Goal: Task Accomplishment & Management: Manage account settings

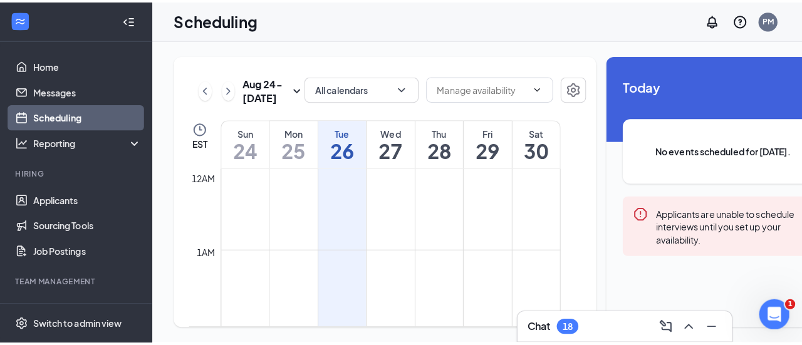
scroll to position [616, 0]
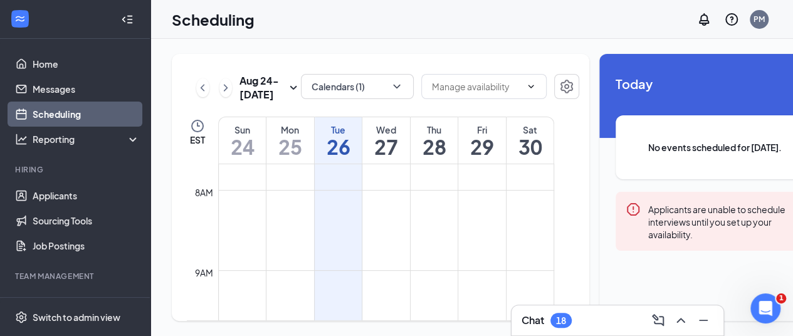
drag, startPoint x: 0, startPoint y: 0, endPoint x: 214, endPoint y: 18, distance: 215.1
click at [214, 18] on h1 "Scheduling" at bounding box center [213, 19] width 83 height 21
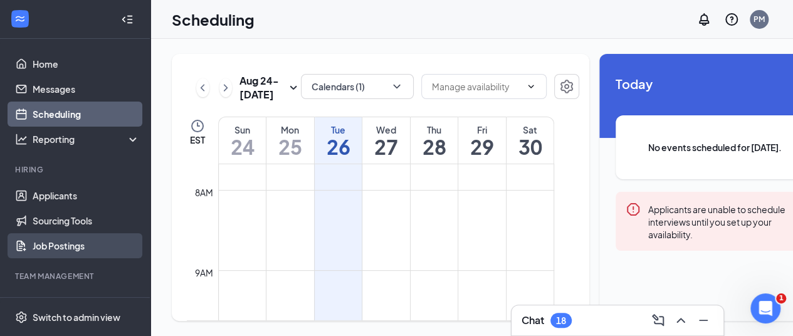
click at [49, 244] on link "Job Postings" at bounding box center [86, 245] width 107 height 25
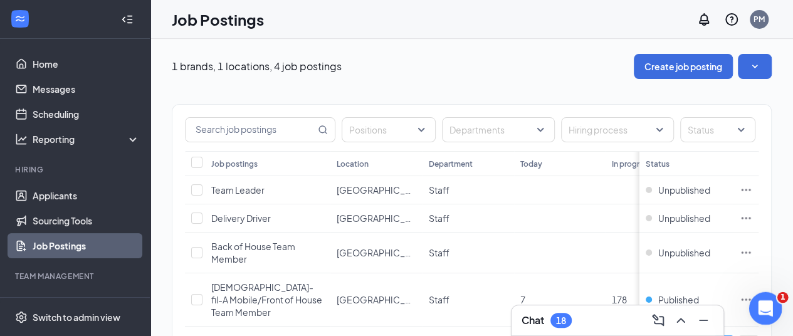
click at [751, 293] on body "Home Messages Scheduling Reporting Hiring Applicants Sourcing Tools Job Posting…" at bounding box center [396, 168] width 793 height 336
click at [752, 293] on icon "Ellipses" at bounding box center [745, 299] width 13 height 13
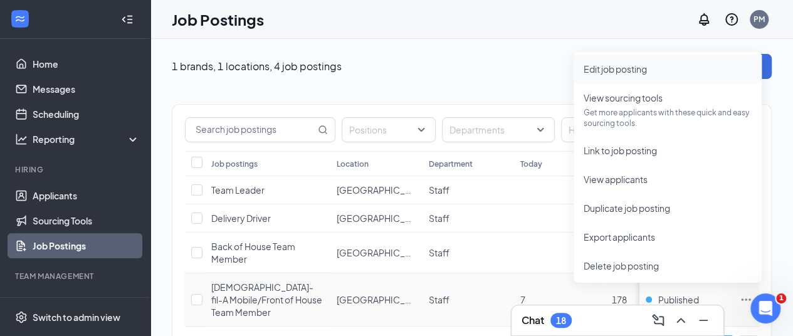
click at [613, 69] on span "Edit job posting" at bounding box center [614, 68] width 63 height 11
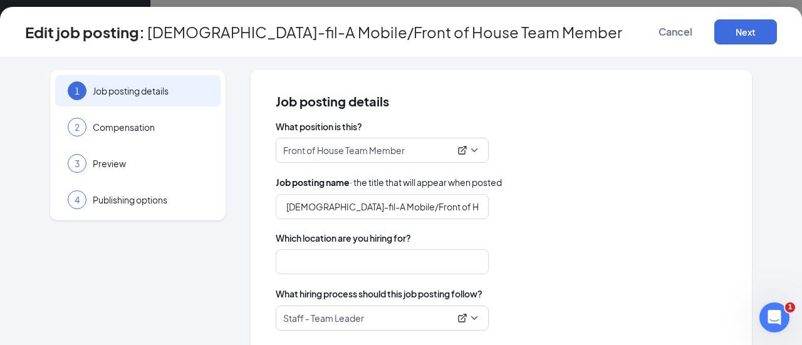
type input "[GEOGRAPHIC_DATA]"
click at [478, 154] on div "Front of House Team Member" at bounding box center [382, 150] width 213 height 25
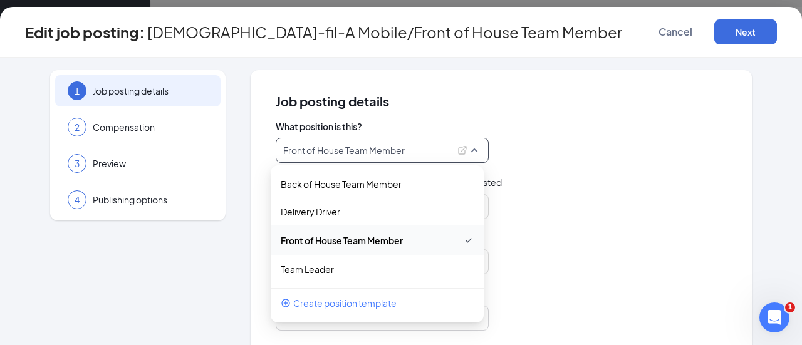
click at [353, 305] on span "Create position template" at bounding box center [344, 303] width 103 height 14
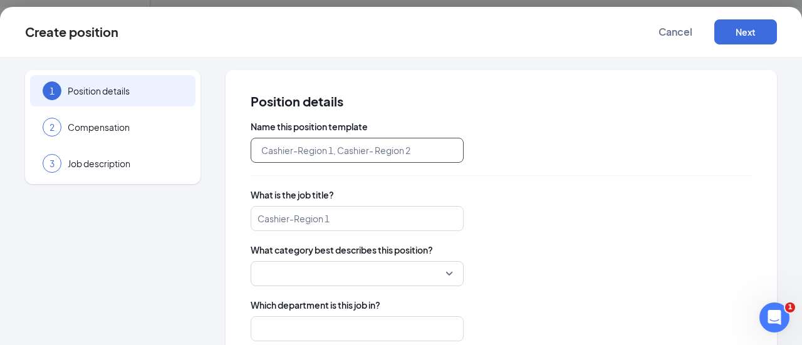
click at [378, 149] on input "text" at bounding box center [357, 150] width 213 height 25
type input "t"
type input "Team Member"
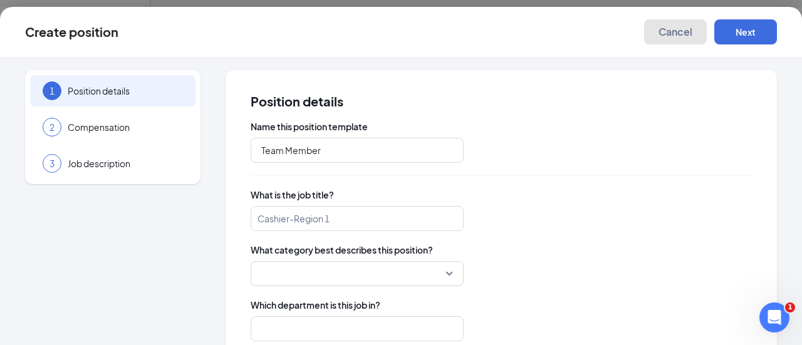
click at [676, 31] on span "Cancel" at bounding box center [676, 32] width 34 height 13
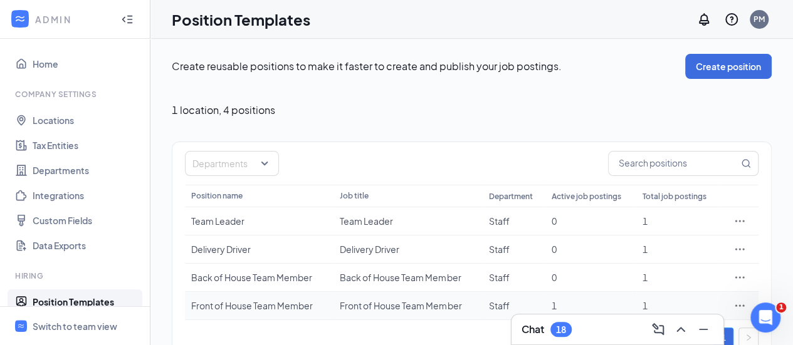
click at [362, 305] on div "Front of House Team Member" at bounding box center [408, 306] width 136 height 13
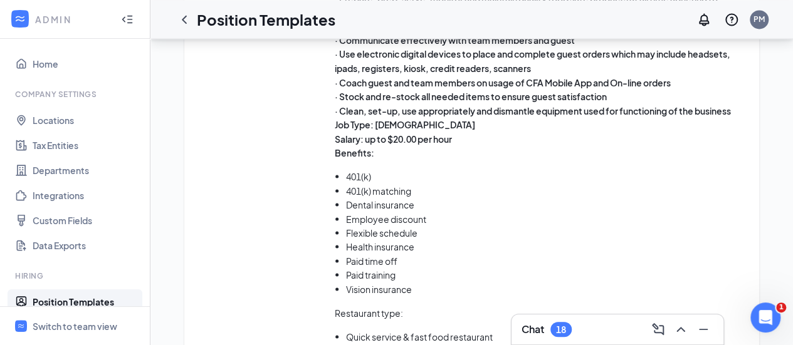
scroll to position [1114, 0]
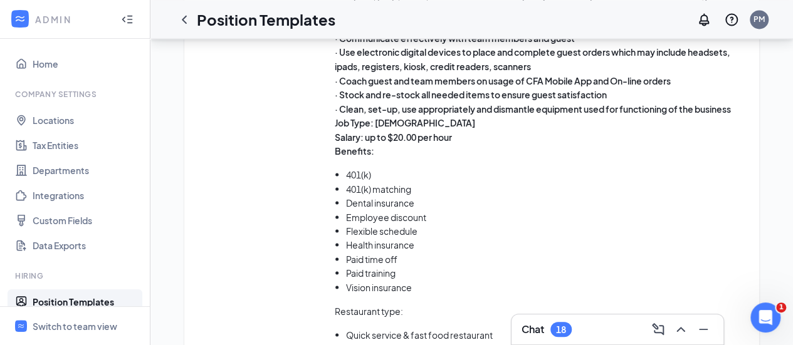
click at [495, 210] on li "Employee discount" at bounding box center [546, 217] width 400 height 14
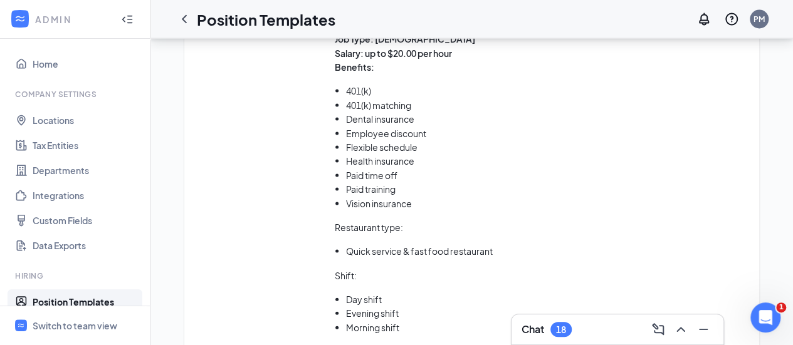
scroll to position [1199, 0]
click at [81, 302] on link "Position Templates" at bounding box center [86, 302] width 107 height 25
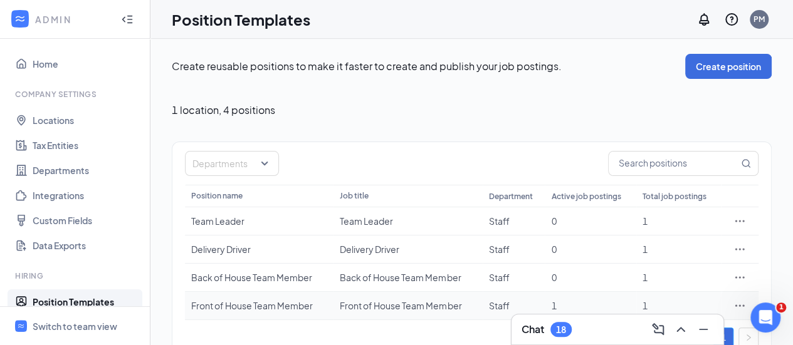
click at [269, 307] on div "Front of House Team Member" at bounding box center [259, 306] width 136 height 13
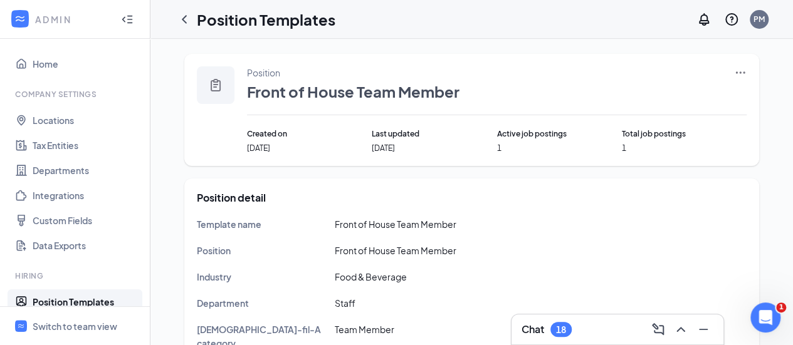
click at [391, 224] on span "Front of House Team Member" at bounding box center [396, 224] width 122 height 11
click at [571, 327] on div "18" at bounding box center [560, 329] width 21 height 15
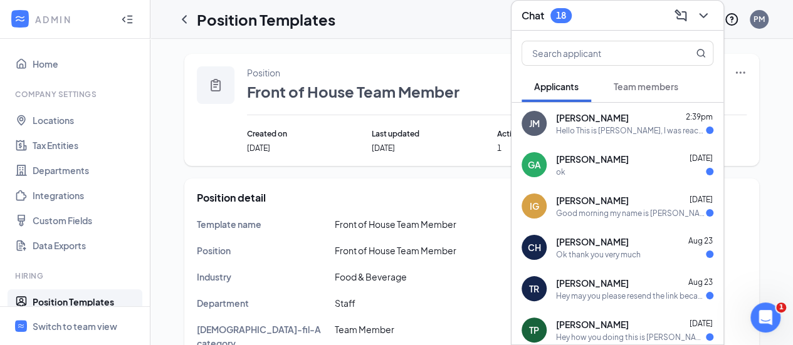
click at [708, 13] on icon "ChevronDown" at bounding box center [703, 15] width 15 height 15
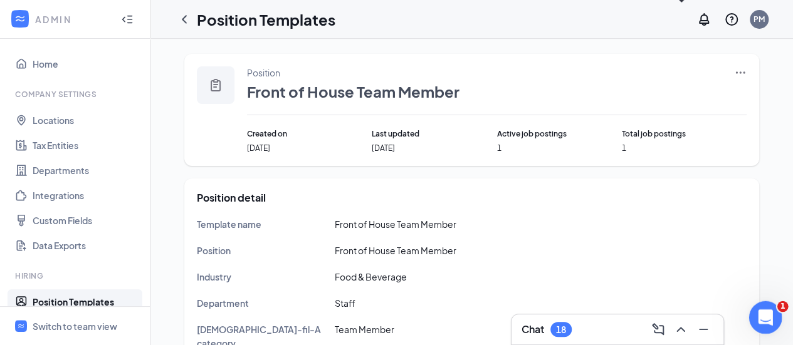
click at [772, 312] on icon "Open Intercom Messenger" at bounding box center [763, 316] width 21 height 21
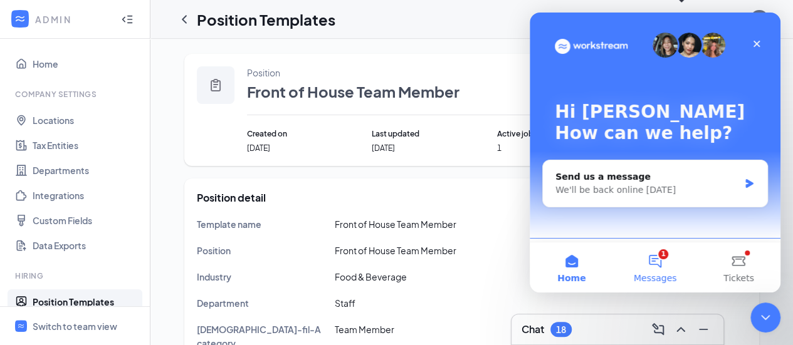
click at [662, 261] on button "1 Messages" at bounding box center [654, 268] width 83 height 50
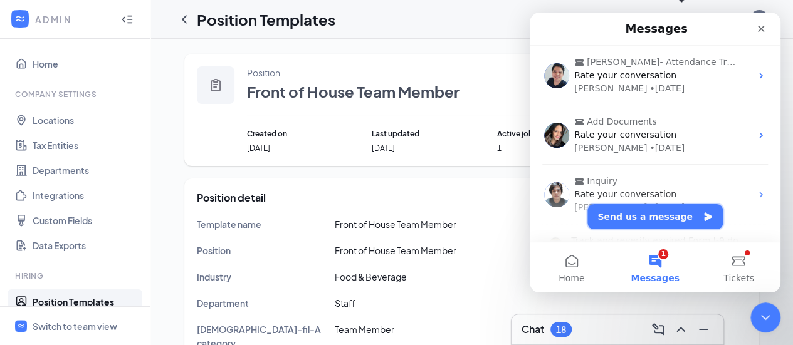
click at [652, 224] on button "Send us a message" at bounding box center [654, 216] width 135 height 25
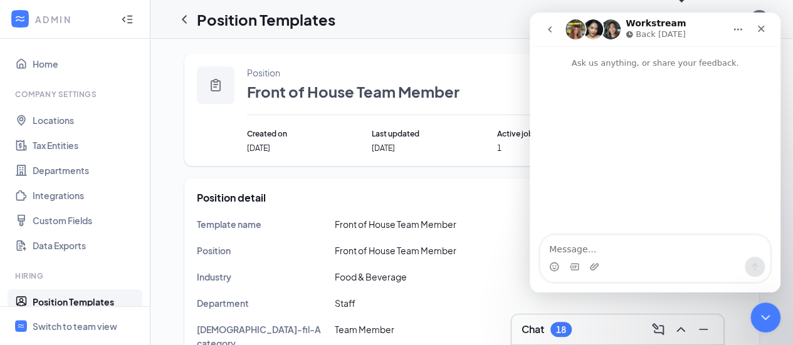
drag, startPoint x: 652, startPoint y: 224, endPoint x: 613, endPoint y: 69, distance: 159.6
click at [613, 69] on p "Ask us anything, or share your feedback." at bounding box center [655, 57] width 251 height 23
click at [622, 266] on div "Intercom messenger" at bounding box center [654, 267] width 229 height 20
click at [641, 266] on div "Intercom messenger" at bounding box center [654, 267] width 229 height 20
